Goal: Task Accomplishment & Management: Use online tool/utility

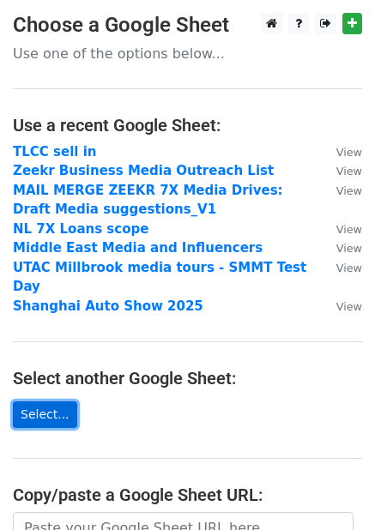
click at [69, 401] on link "Select..." at bounding box center [45, 414] width 64 height 27
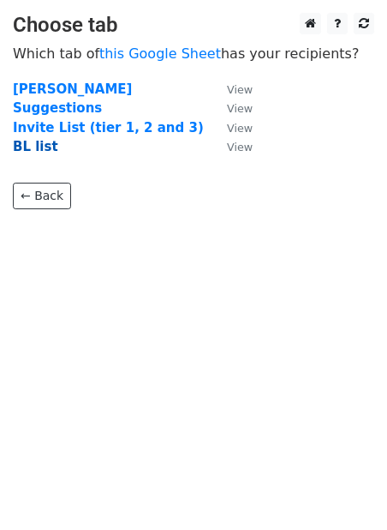
click at [22, 153] on strong "BL list" at bounding box center [35, 146] width 45 height 15
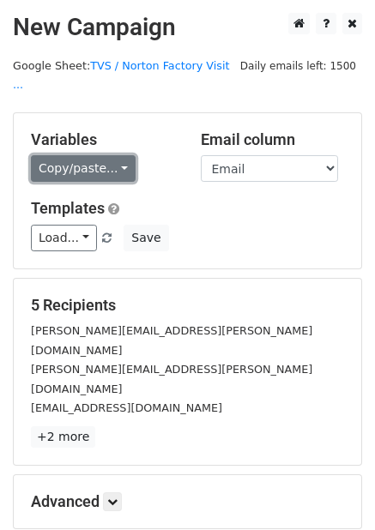
click at [96, 155] on link "Copy/paste..." at bounding box center [83, 168] width 105 height 27
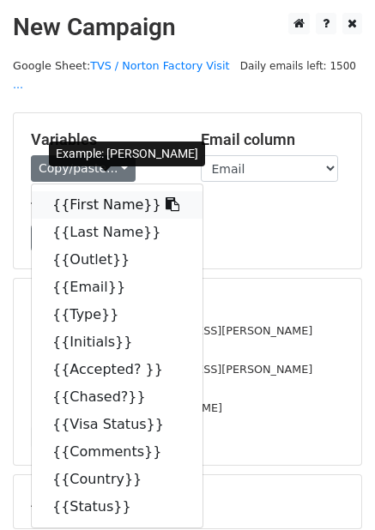
click at [86, 191] on link "{{First Name}}" at bounding box center [117, 204] width 171 height 27
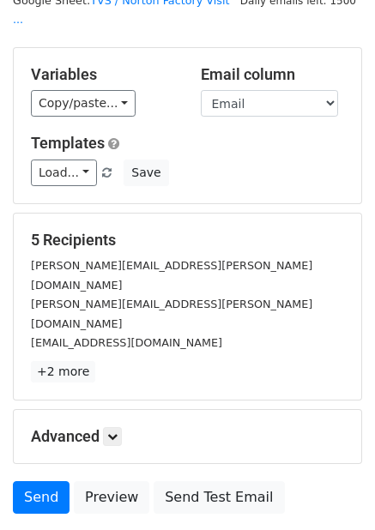
scroll to position [80, 0]
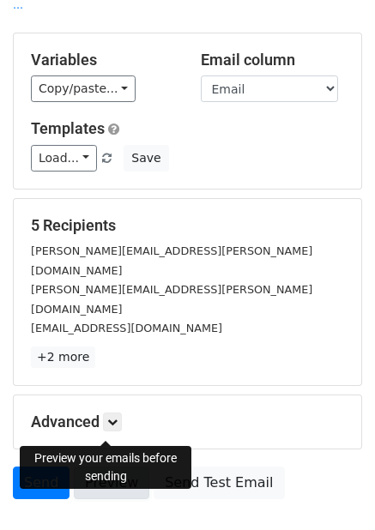
click at [127, 466] on link "Preview" at bounding box center [111, 482] width 75 height 33
click at [107, 466] on link "Preview" at bounding box center [111, 482] width 75 height 33
click at [109, 466] on link "Preview" at bounding box center [111, 482] width 75 height 33
